Goal: Navigation & Orientation: Find specific page/section

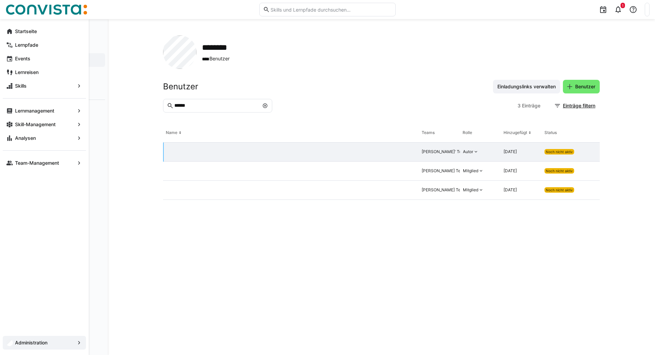
click at [0, 0] on app-navigation-label "Analysen" at bounding box center [0, 0] width 0 height 0
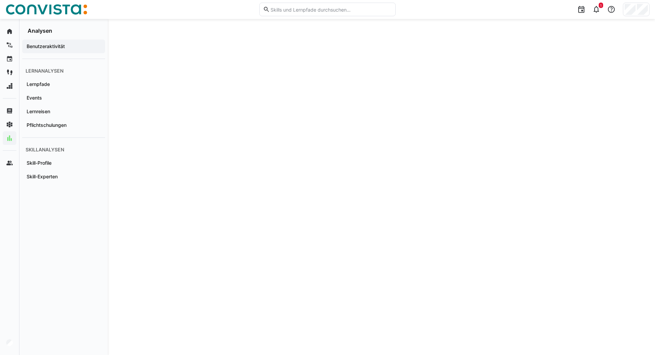
scroll to position [127, 0]
click at [0, 0] on app-navigation-label "Skill-Profile" at bounding box center [0, 0] width 0 height 0
click at [0, 0] on app-navigation-label "Skill-Experten" at bounding box center [0, 0] width 0 height 0
click at [0, 0] on app-navigation-label "Skill-Profile" at bounding box center [0, 0] width 0 height 0
click at [46, 98] on span "Events" at bounding box center [64, 97] width 76 height 7
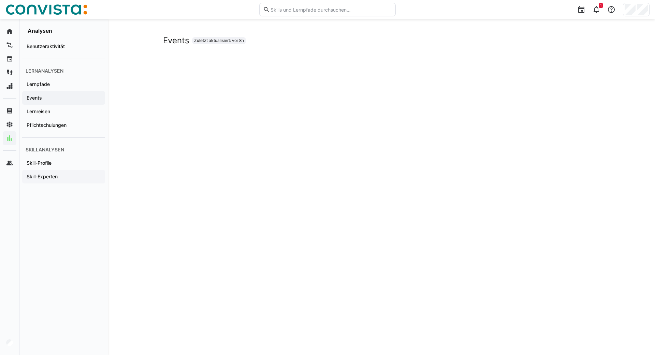
click at [0, 0] on app-navigation-label "Skill-Experten" at bounding box center [0, 0] width 0 height 0
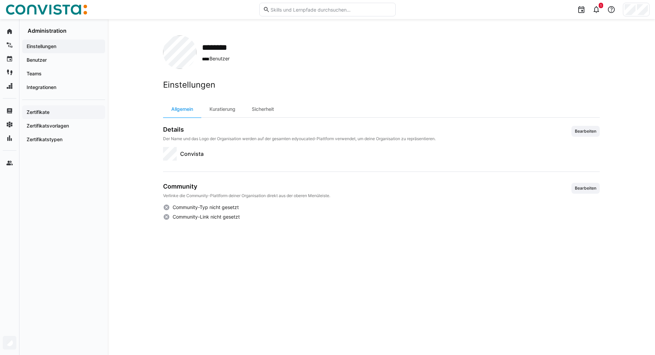
click at [0, 0] on app-navigation-label "Zertifikate" at bounding box center [0, 0] width 0 height 0
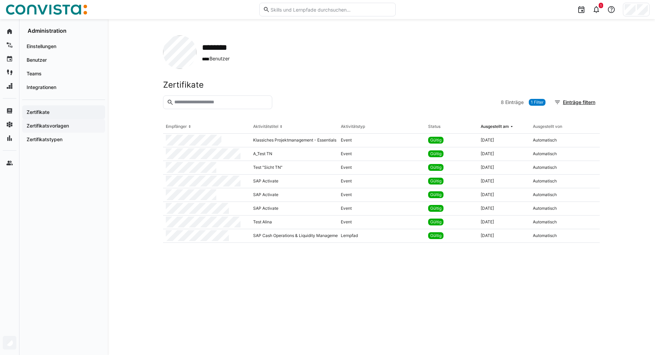
click at [0, 0] on app-navigation-label "Zertifikatsvorlagen" at bounding box center [0, 0] width 0 height 0
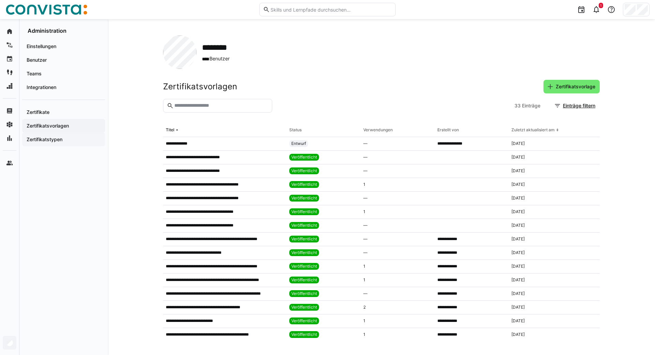
click at [0, 0] on app-navigation-label "Zertifikatstypen" at bounding box center [0, 0] width 0 height 0
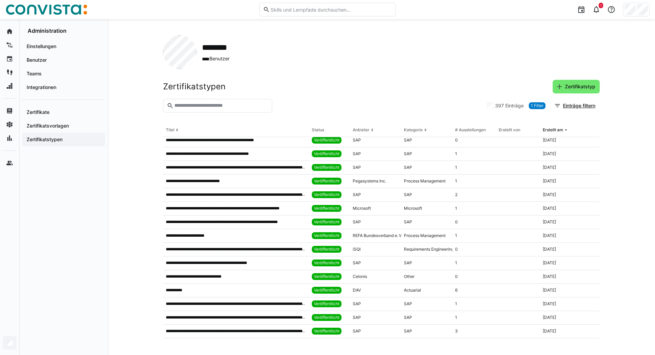
scroll to position [1163, 0]
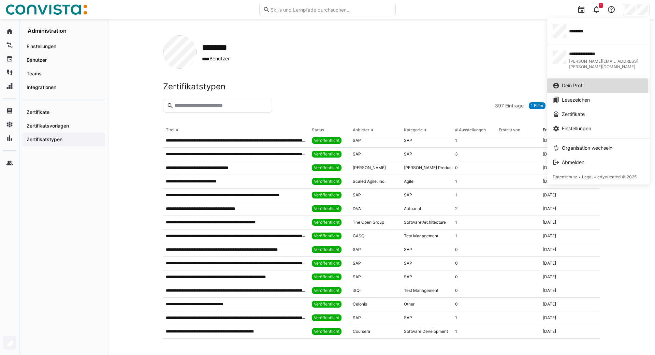
click at [578, 82] on span "Dein Profil" at bounding box center [573, 85] width 23 height 7
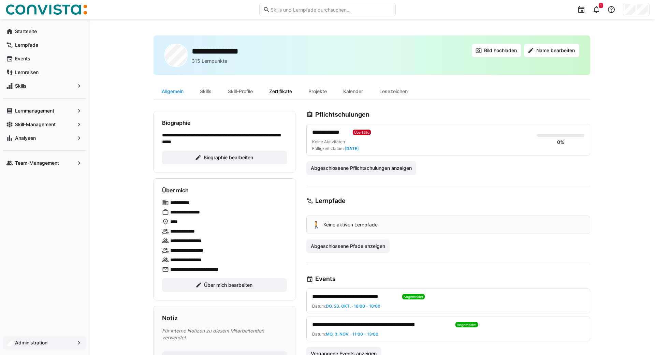
click at [282, 90] on div "Zertifikate" at bounding box center [280, 91] width 39 height 16
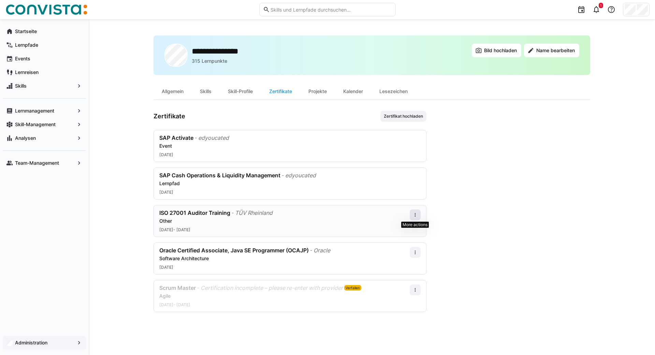
click at [416, 219] on span at bounding box center [415, 214] width 11 height 11
click at [505, 215] on app-user-profile-inner-container "Zertifikate Zertifikat hochladen SAP Activate - edyoucated Event 02.05.2025 SAP…" at bounding box center [371, 211] width 437 height 201
click at [414, 214] on eds-icon at bounding box center [414, 214] width 5 height 5
click at [402, 248] on div "Bearbeiten" at bounding box center [402, 245] width 35 height 14
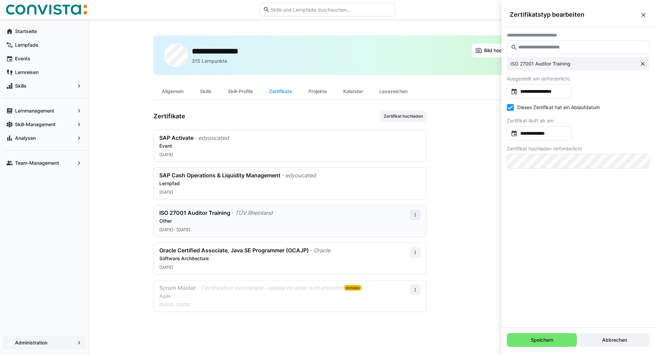
click at [468, 223] on app-user-profile-inner-container "Zertifikate Zertifikat hochladen SAP Activate - edyoucated Event 02.05.2025 SAP…" at bounding box center [371, 211] width 437 height 201
click at [625, 336] on span "Abbrechen" at bounding box center [615, 340] width 70 height 14
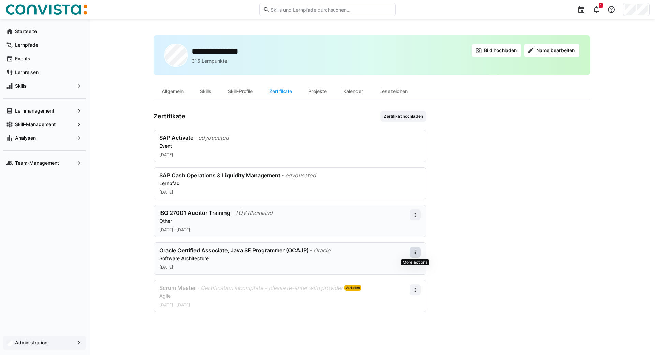
click at [416, 251] on eds-icon at bounding box center [414, 252] width 5 height 5
click at [397, 280] on div "Bearbeiten" at bounding box center [402, 281] width 27 height 5
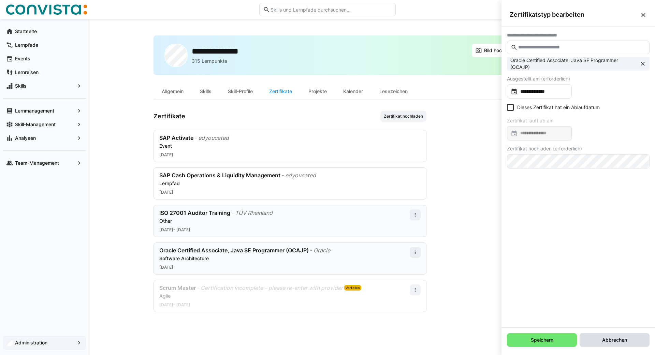
click at [613, 344] on span "Abbrechen" at bounding box center [615, 340] width 70 height 14
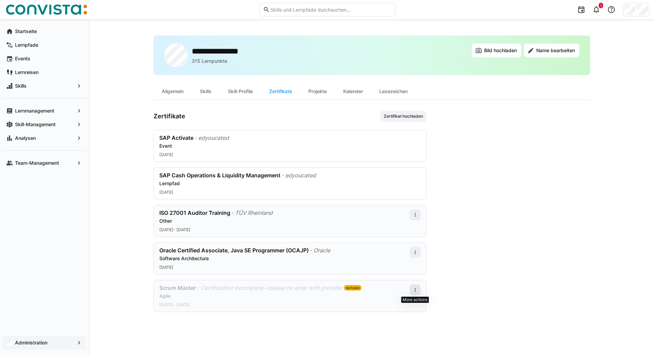
click at [416, 289] on eds-icon at bounding box center [414, 289] width 5 height 5
click at [390, 318] on div "Bearbeiten" at bounding box center [402, 319] width 27 height 5
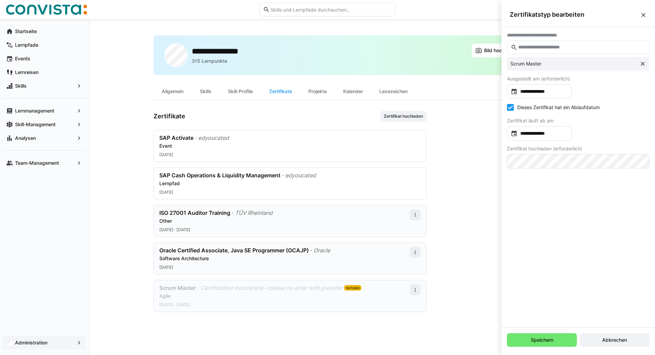
click at [562, 49] on input "text" at bounding box center [581, 47] width 128 height 6
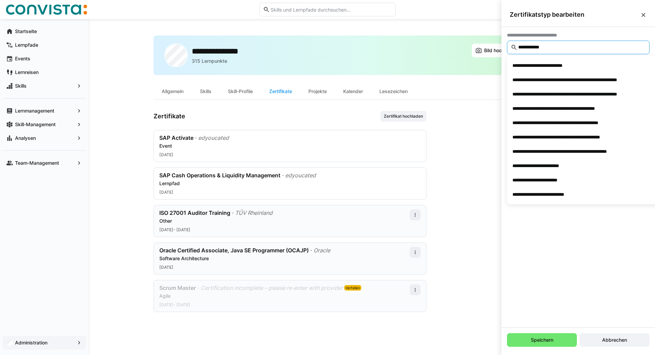
type input "**********"
click at [547, 295] on div "**********" at bounding box center [577, 177] width 153 height 301
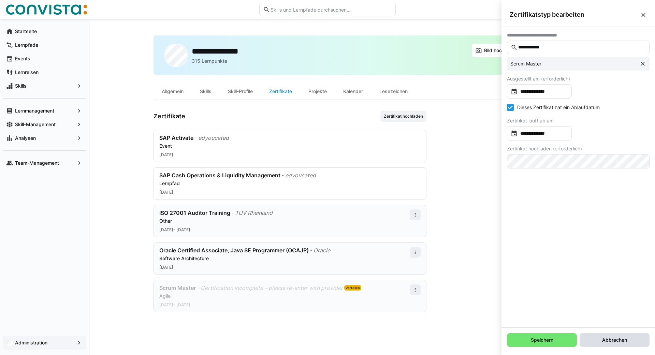
click at [602, 343] on span "Abbrechen" at bounding box center [615, 340] width 70 height 14
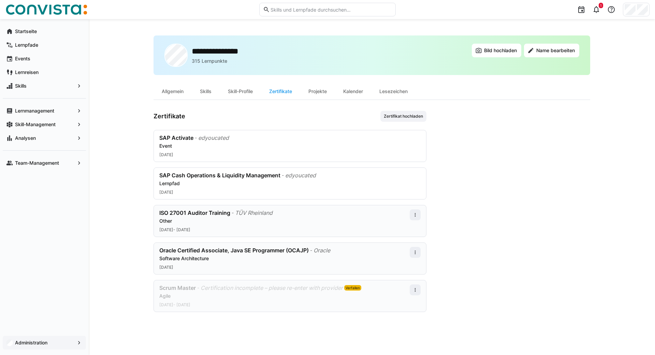
click at [492, 244] on app-user-profile-inner-container "Zertifikate Zertifikat hochladen SAP Activate - edyoucated Event 02.05.2025 SAP…" at bounding box center [371, 211] width 437 height 201
click at [128, 149] on div "**********" at bounding box center [372, 187] width 566 height 336
click at [0, 0] on app-navigation-label "Administration" at bounding box center [0, 0] width 0 height 0
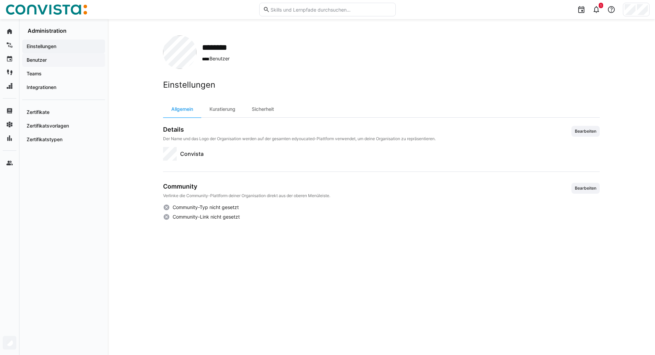
click at [70, 64] on div "Benutzer" at bounding box center [63, 60] width 83 height 14
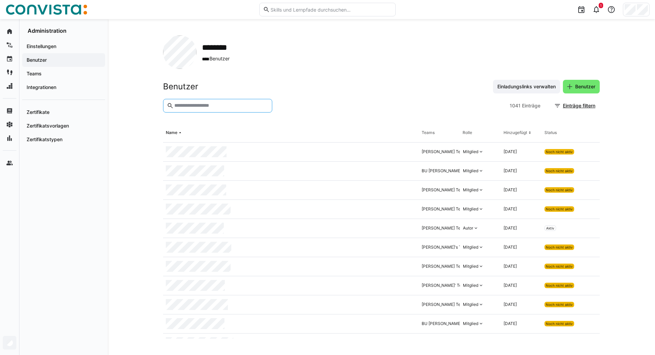
click at [216, 104] on input "text" at bounding box center [221, 106] width 95 height 6
type input "*******"
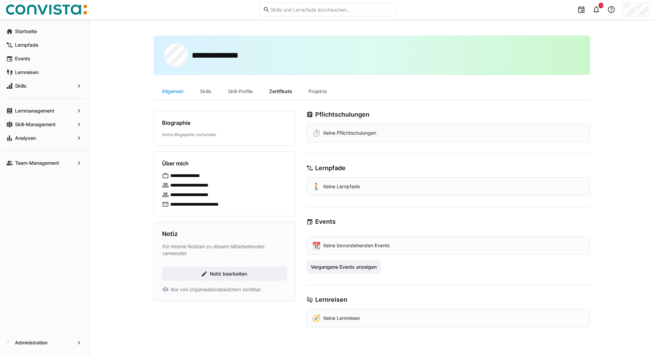
click at [282, 90] on div "Zertifikate" at bounding box center [280, 91] width 39 height 16
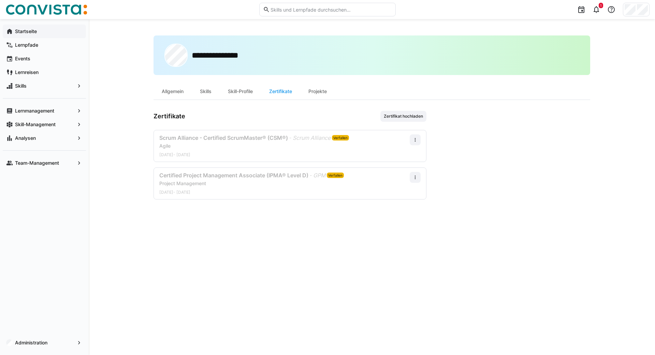
click at [0, 0] on app-navigation-label "Startseite" at bounding box center [0, 0] width 0 height 0
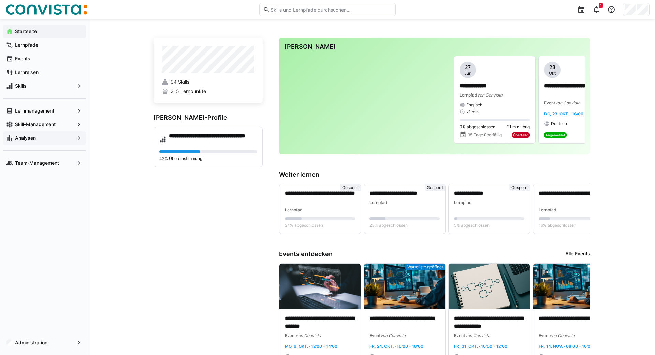
click at [41, 138] on span "Analysen" at bounding box center [44, 138] width 61 height 7
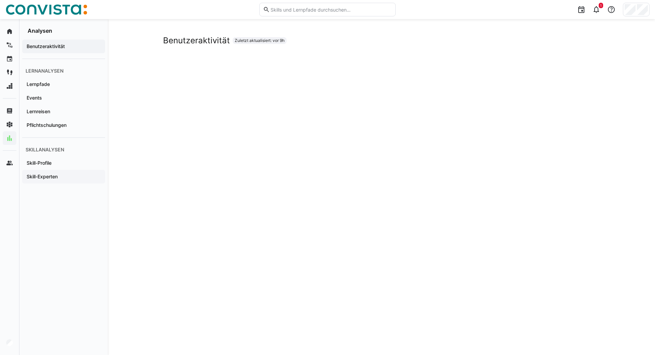
click at [0, 0] on app-navigation-label "Skill-Experten" at bounding box center [0, 0] width 0 height 0
click at [629, 44] on div "Skill-Experten Zuletzt aktualisiert: vor 9h" at bounding box center [381, 200] width 547 height 362
click at [635, 9] on div at bounding box center [636, 10] width 27 height 14
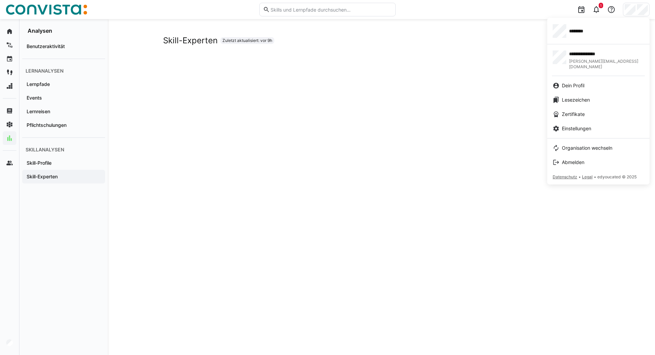
click at [148, 175] on div at bounding box center [327, 177] width 655 height 355
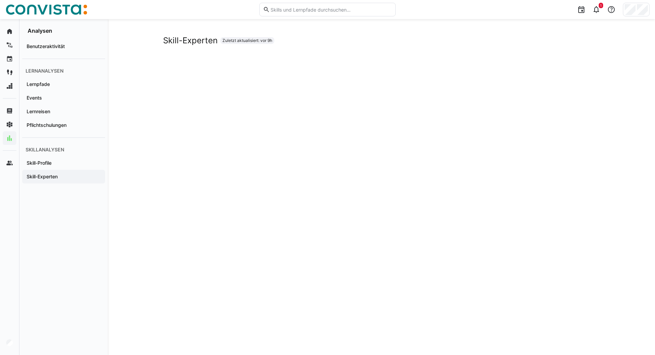
click at [148, 175] on div "Skill-Experten Zuletzt aktualisiert: vor 9h" at bounding box center [381, 200] width 547 height 362
click at [151, 216] on div "Skill-Experten Zuletzt aktualisiert: vor 9h" at bounding box center [381, 200] width 547 height 362
click at [478, 28] on div "Skill-Experten Zuletzt aktualisiert: vor 9h" at bounding box center [381, 200] width 547 height 362
click at [0, 0] on app-navigation-label "Skill-Experten" at bounding box center [0, 0] width 0 height 0
click at [470, 53] on app-embedded-dashboard "Skill-Experten Zuletzt aktualisiert: vor 9h" at bounding box center [381, 209] width 437 height 348
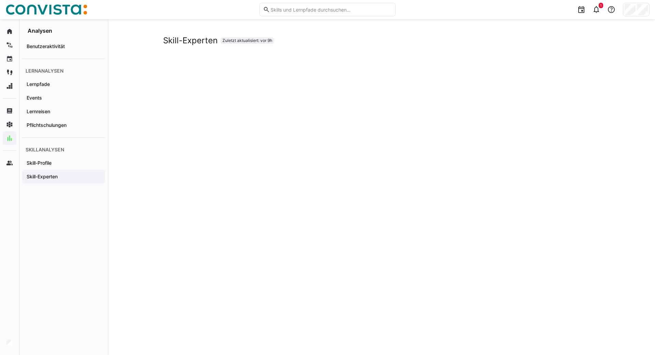
click at [613, 83] on div "Skill-Experten Zuletzt aktualisiert: vor 9h" at bounding box center [381, 209] width 547 height 381
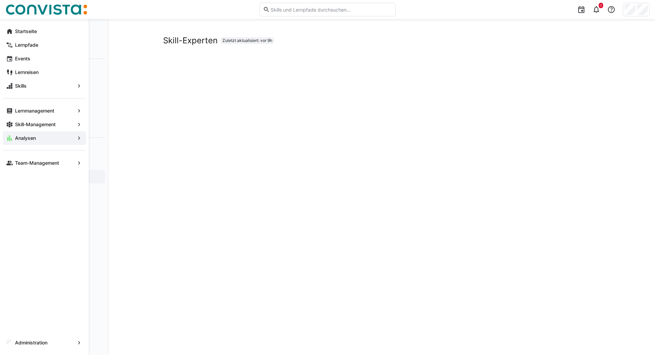
click at [0, 0] on app-navigation-label "Administration" at bounding box center [0, 0] width 0 height 0
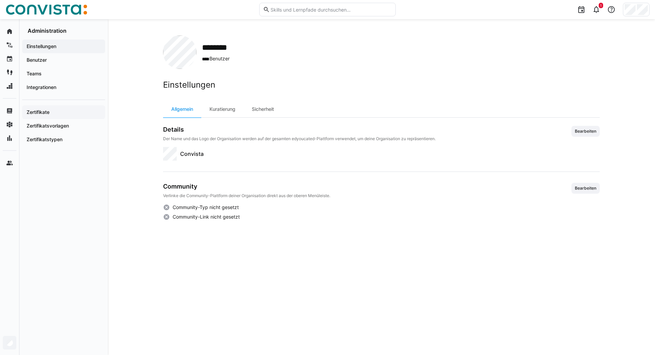
click at [0, 0] on app-navigation-label "Zertifikate" at bounding box center [0, 0] width 0 height 0
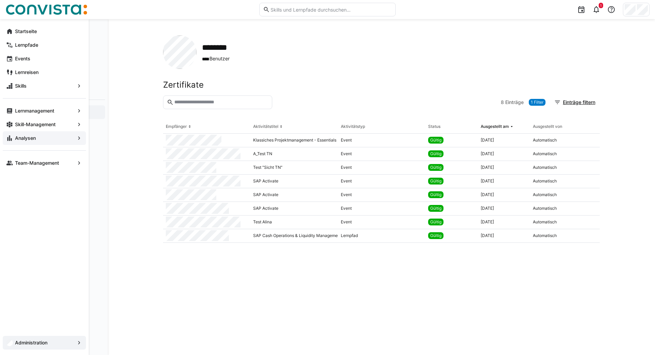
click at [0, 0] on app-navigation-label "Analysen" at bounding box center [0, 0] width 0 height 0
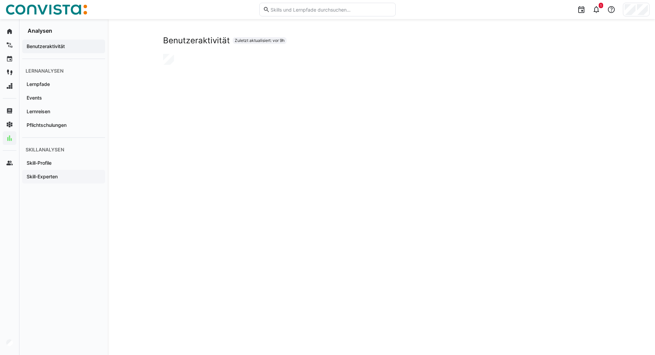
click at [0, 0] on app-navigation-label "Skill-Experten" at bounding box center [0, 0] width 0 height 0
click at [144, 191] on div "Skill-Experten Zuletzt aktualisiert: vor 9h" at bounding box center [381, 200] width 547 height 362
